Goal: Task Accomplishment & Management: Use online tool/utility

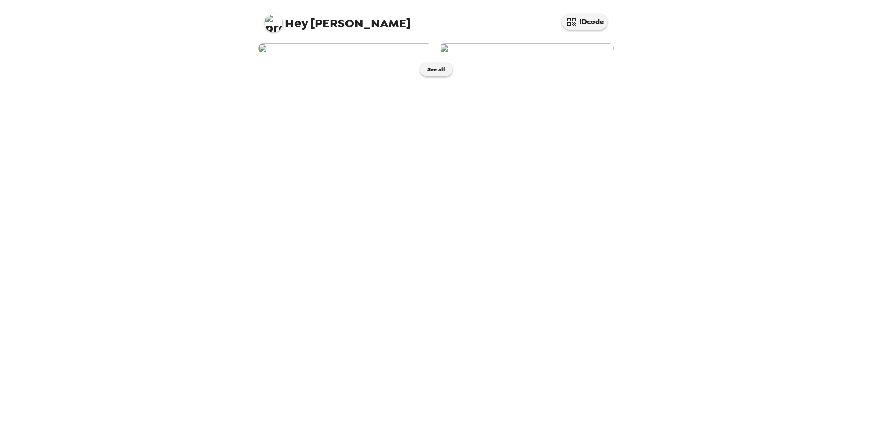
click at [401, 53] on img at bounding box center [345, 48] width 174 height 10
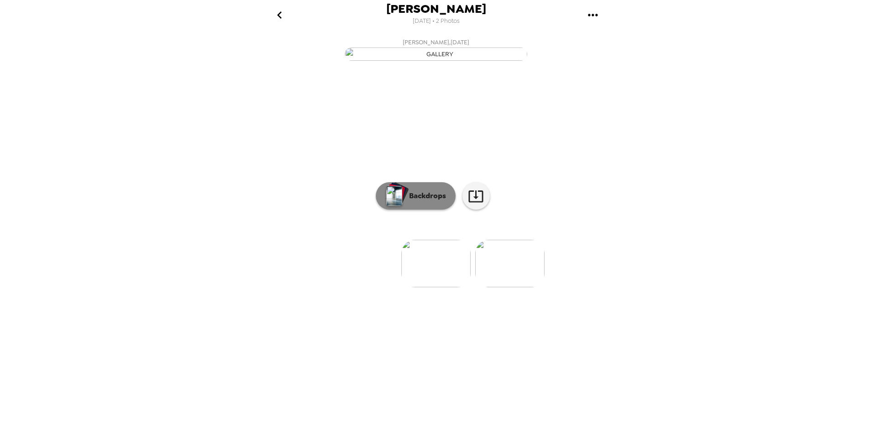
click at [432, 201] on p "Backdrops" at bounding box center [426, 195] width 42 height 11
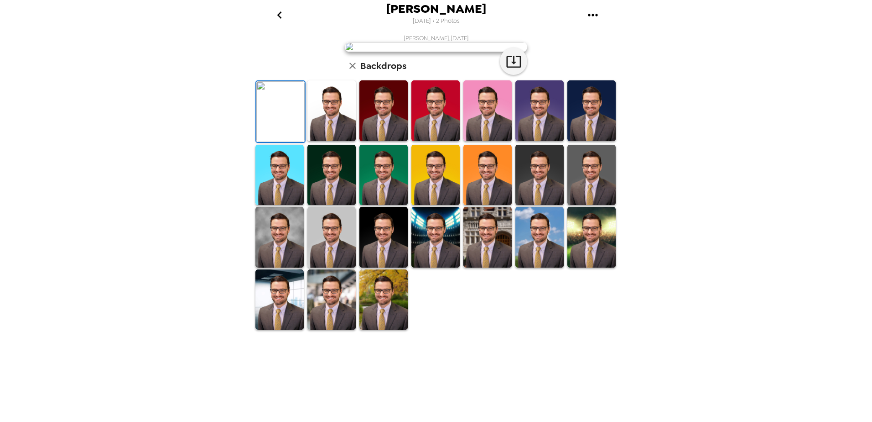
scroll to position [126, 0]
click at [396, 330] on img at bounding box center [384, 299] width 48 height 61
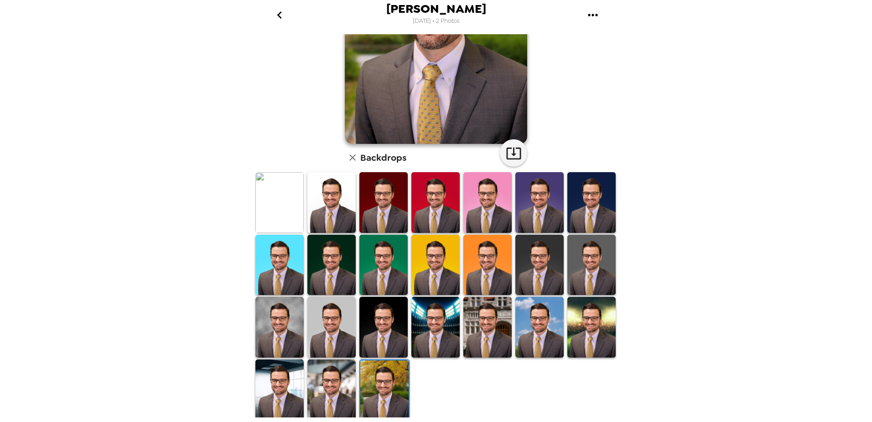
click at [387, 365] on img at bounding box center [384, 390] width 48 height 61
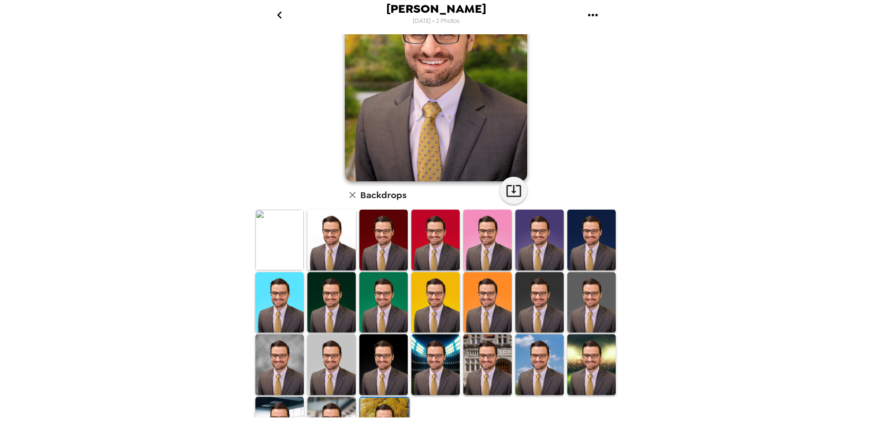
scroll to position [91, 0]
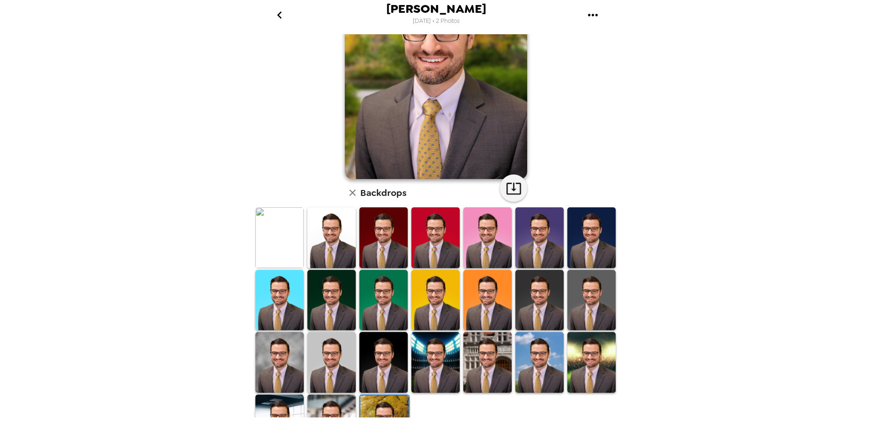
click at [338, 300] on img at bounding box center [332, 300] width 48 height 61
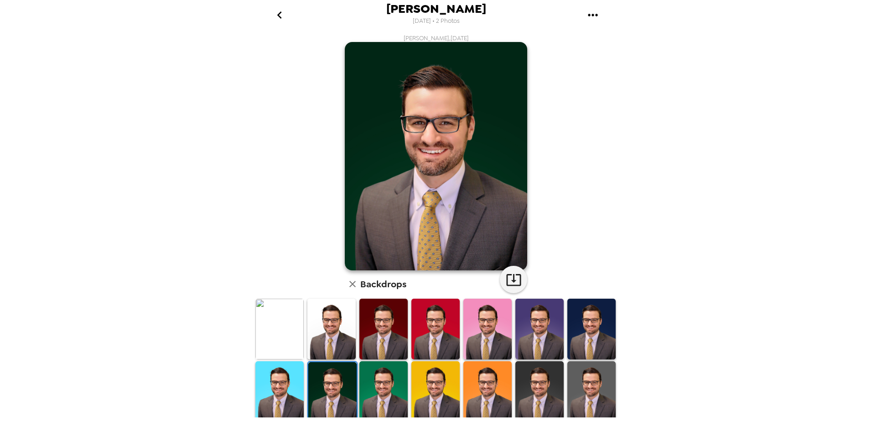
scroll to position [126, 0]
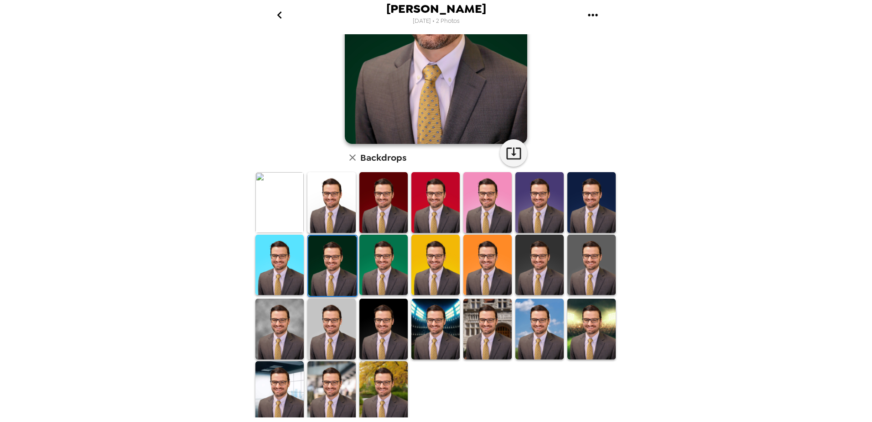
click at [532, 270] on img at bounding box center [540, 265] width 48 height 61
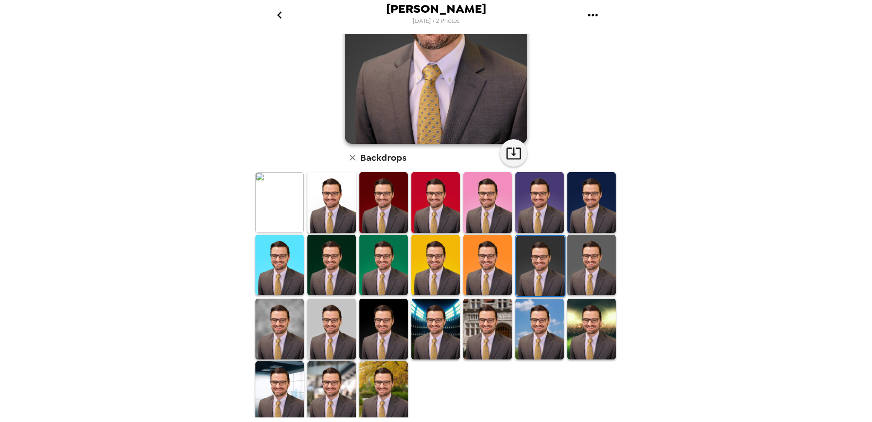
click at [586, 329] on img at bounding box center [592, 328] width 48 height 61
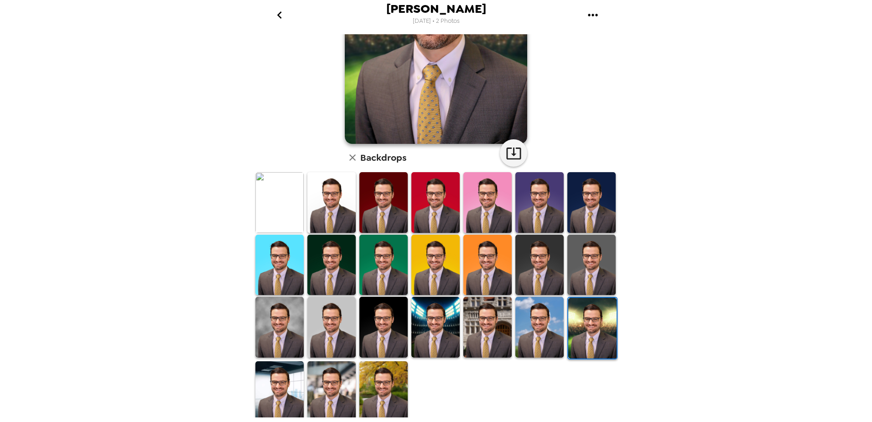
click at [373, 393] on img at bounding box center [384, 391] width 48 height 61
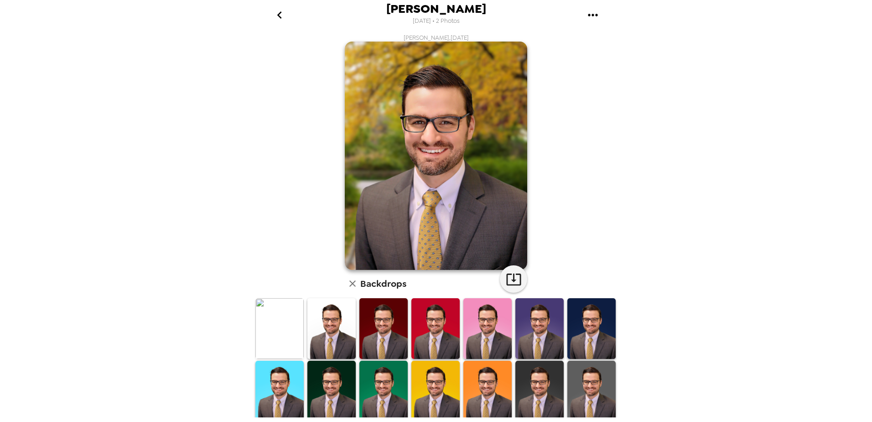
scroll to position [0, 0]
click at [506, 285] on icon "button" at bounding box center [513, 280] width 15 height 12
click at [319, 370] on img at bounding box center [332, 391] width 48 height 61
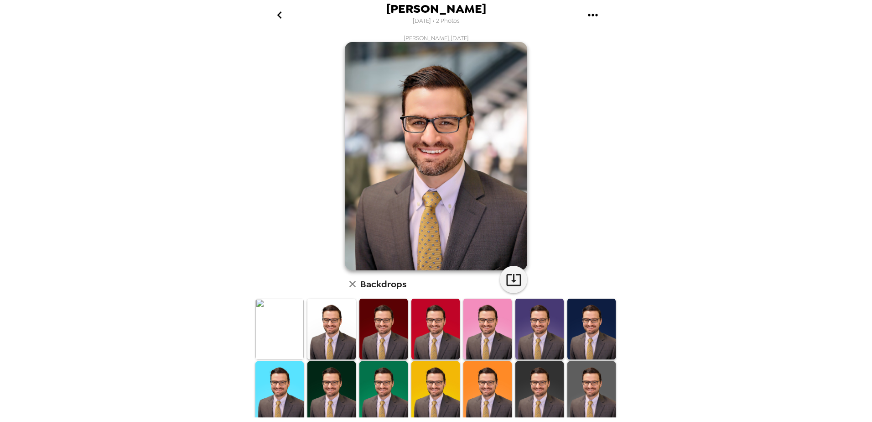
scroll to position [126, 0]
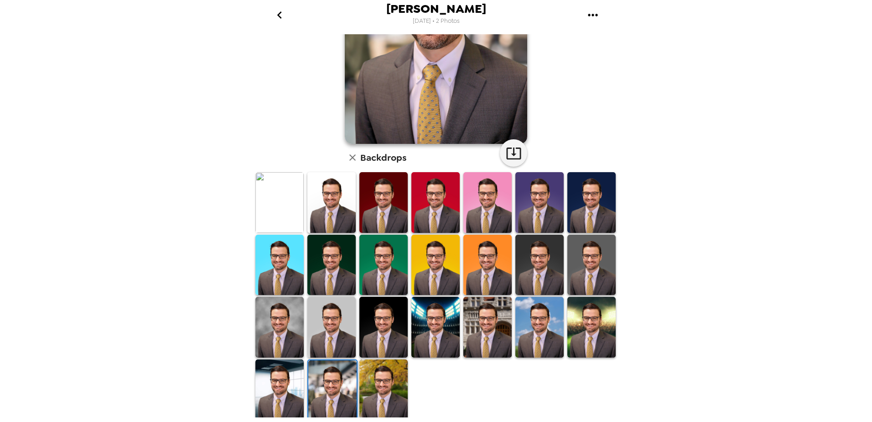
click at [293, 382] on img at bounding box center [279, 389] width 48 height 60
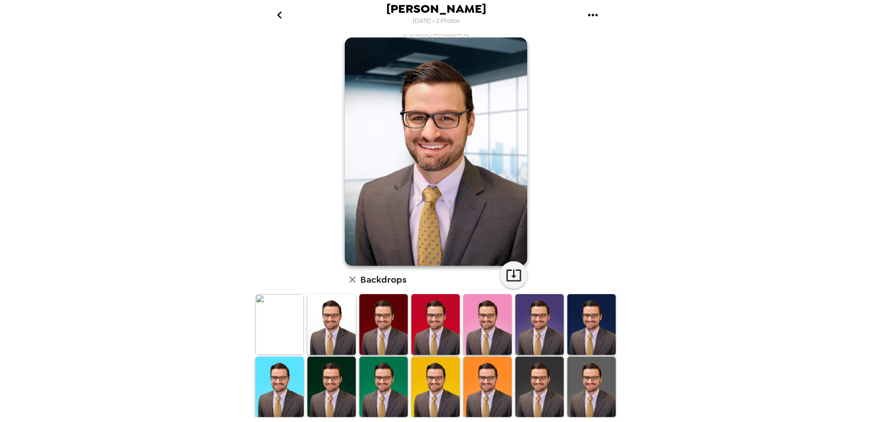
scroll to position [0, 0]
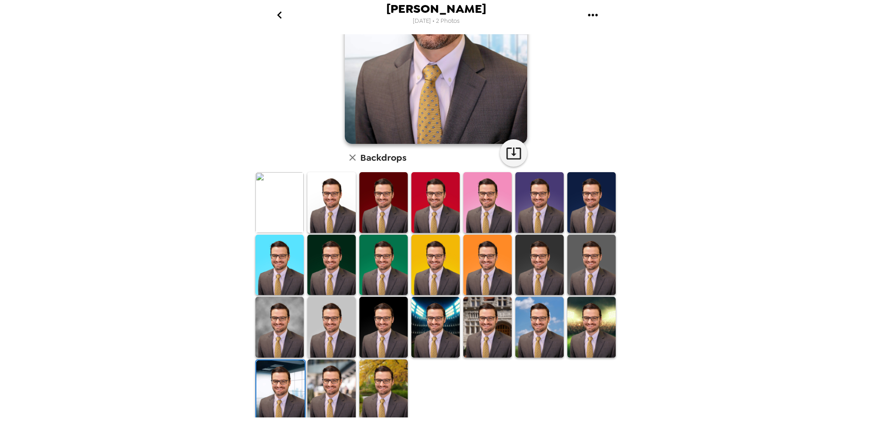
click at [281, 306] on img at bounding box center [279, 327] width 48 height 60
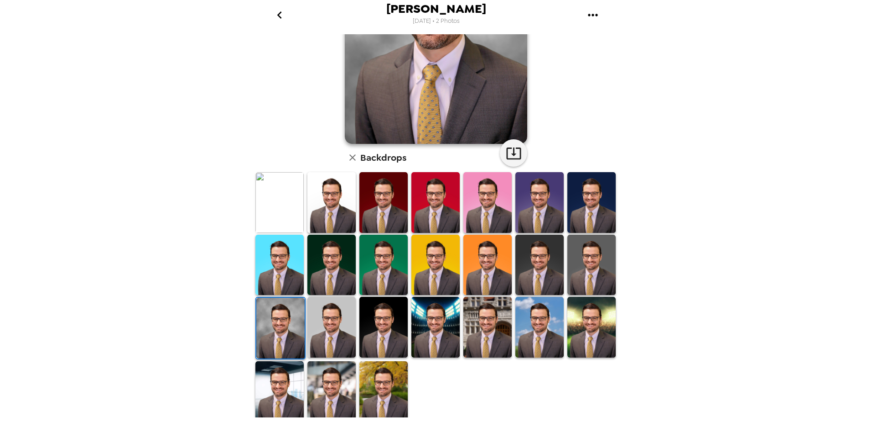
click at [331, 319] on img at bounding box center [332, 327] width 48 height 60
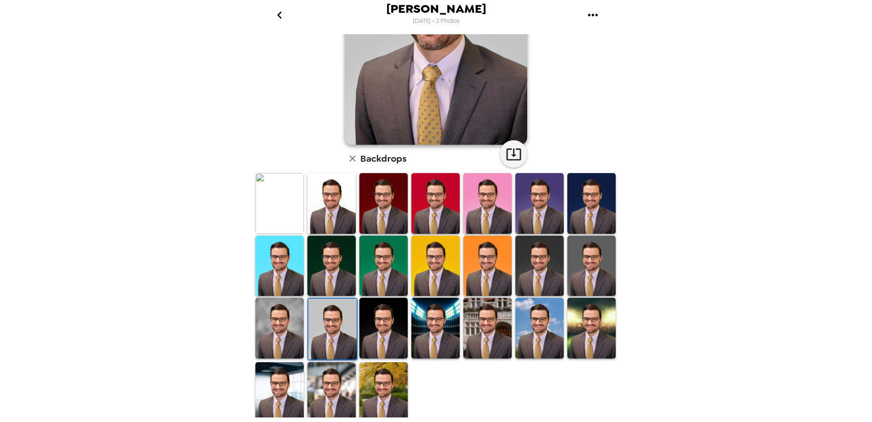
scroll to position [126, 0]
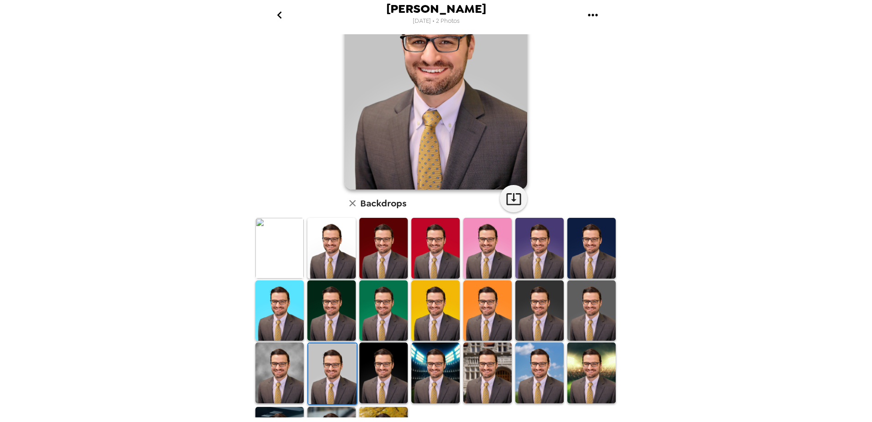
click at [583, 311] on img at bounding box center [592, 310] width 48 height 60
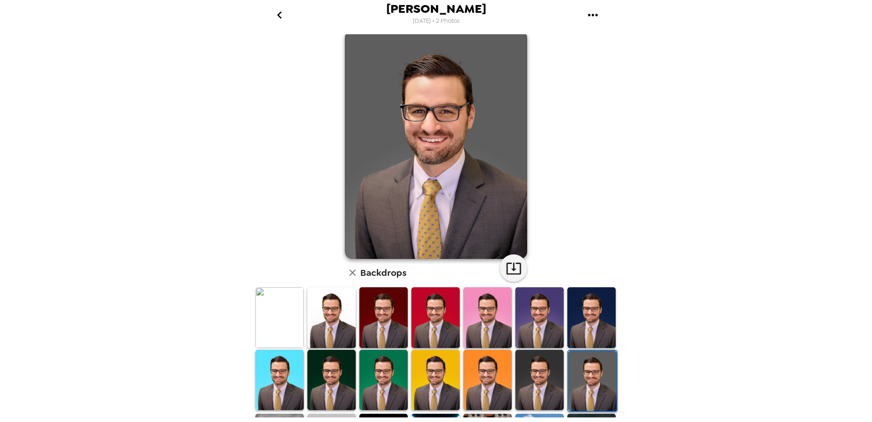
scroll to position [0, 0]
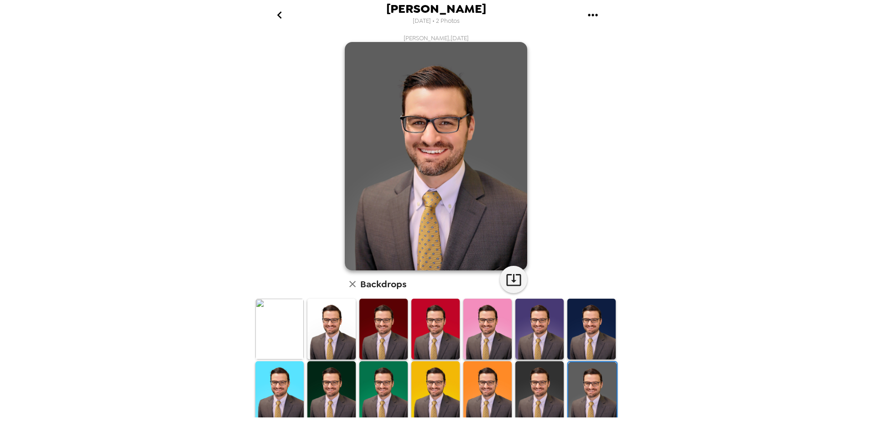
click at [580, 315] on img at bounding box center [592, 328] width 48 height 60
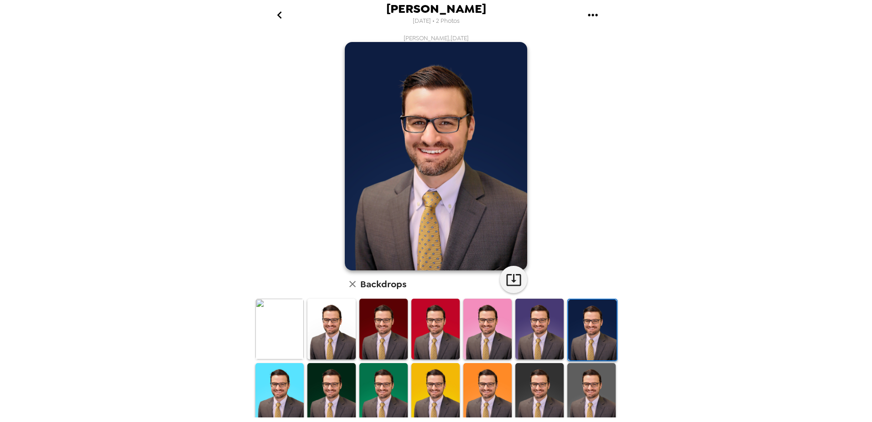
click at [546, 366] on img at bounding box center [540, 393] width 48 height 60
